Goal: Task Accomplishment & Management: Complete application form

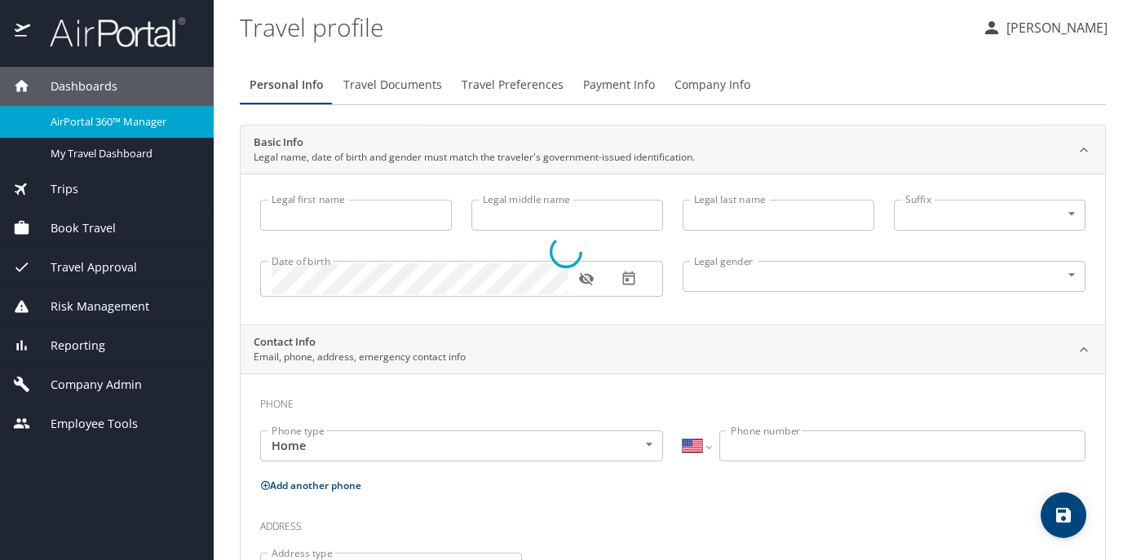
select select "US"
type input "[PERSON_NAME]"
type input "Cook"
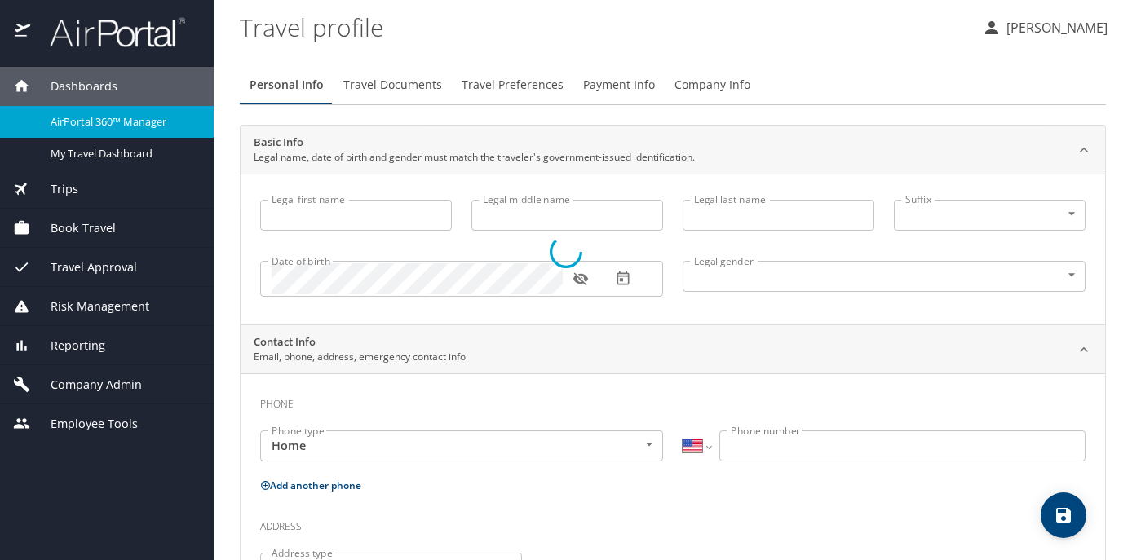
type input "Undisclosed"
type input "[PERSON_NAME]"
type input "Cook"
type input "[PHONE_NUMBER]"
type input "[PERSON_NAME][EMAIL_ADDRESS][DOMAIN_NAME]"
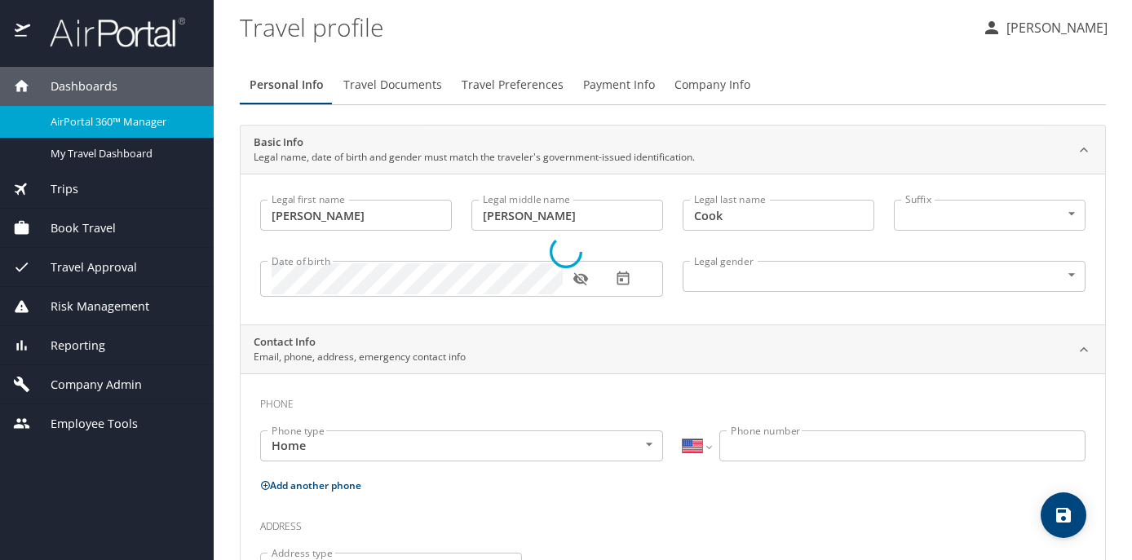
select select "US"
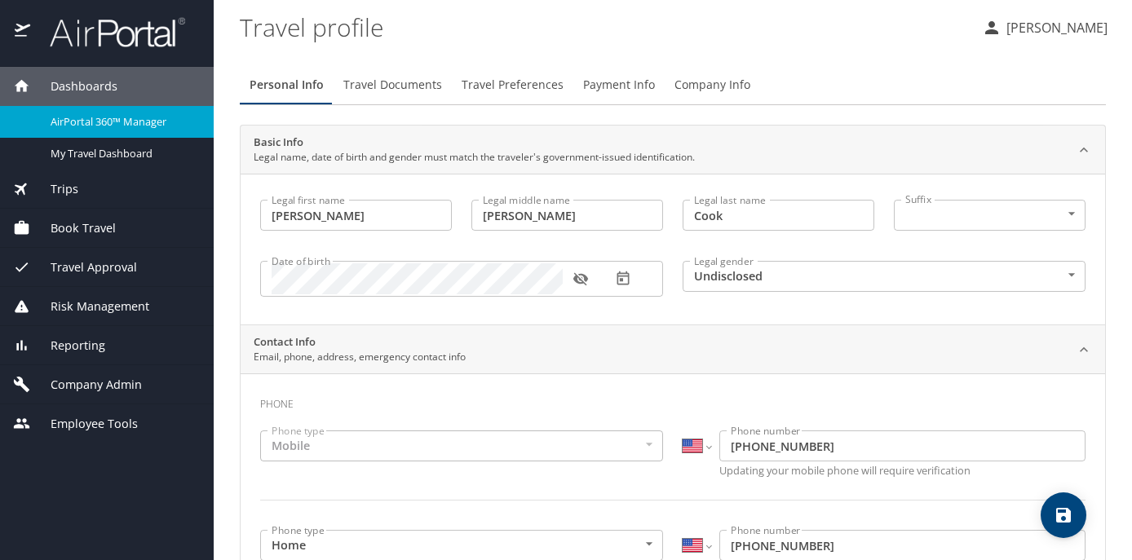
click at [125, 233] on div "Book Travel" at bounding box center [107, 228] width 188 height 18
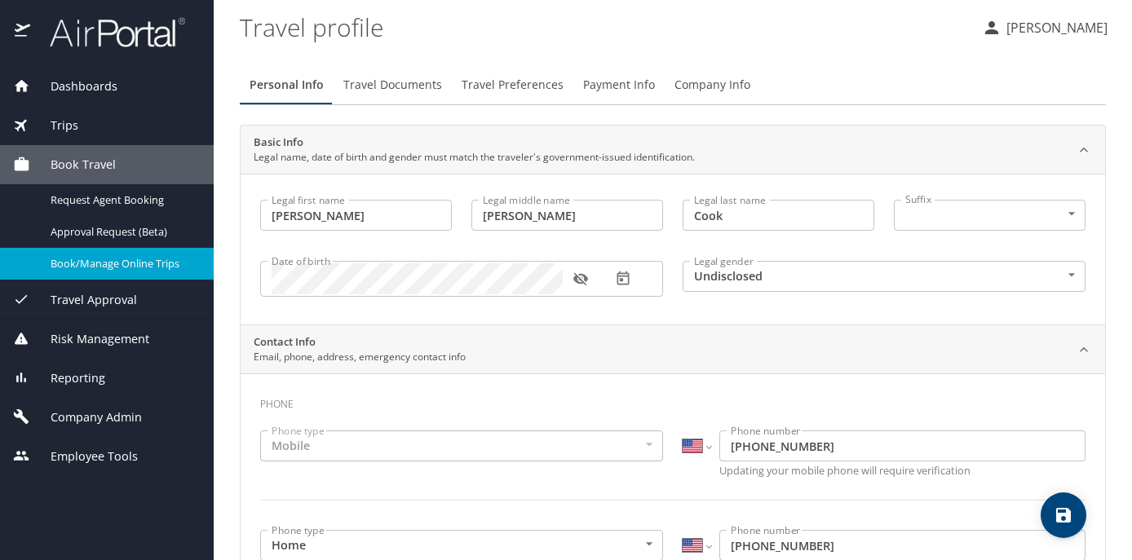
click at [139, 268] on span "Book/Manage Online Trips" at bounding box center [122, 263] width 143 height 15
